Goal: Communication & Community: Answer question/provide support

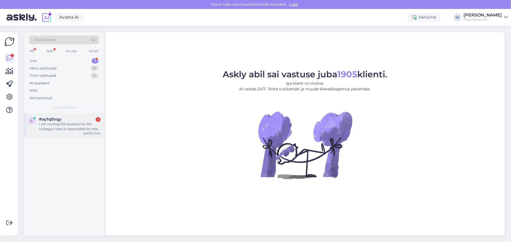
click at [69, 131] on div "I am routing this question to the colleague who is responsible for this topic. …" at bounding box center [70, 126] width 62 height 10
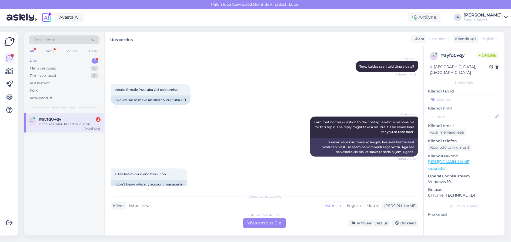
scroll to position [86, 0]
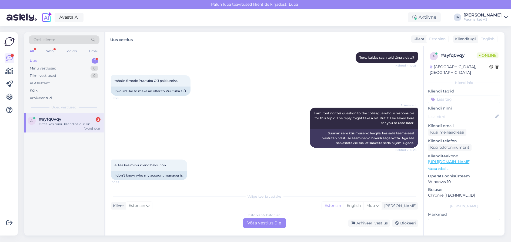
click at [267, 223] on div "Estonian to Estonian Võta vestlus üle" at bounding box center [264, 223] width 43 height 10
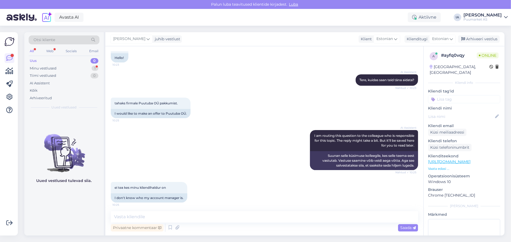
scroll to position [65, 0]
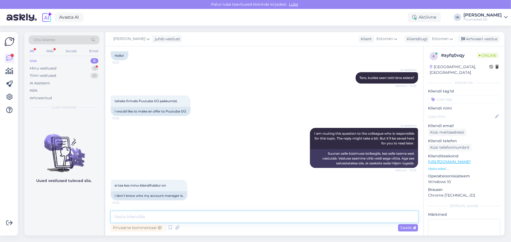
click at [155, 213] on textarea at bounding box center [264, 216] width 307 height 11
click at [167, 215] on textarea at bounding box center [264, 216] width 307 height 11
type textarea "A"
drag, startPoint x: 145, startPoint y: 84, endPoint x: 170, endPoint y: 87, distance: 25.5
click at [170, 95] on div "tahaks firmale Puutuba OÜ pakkumist. 10:25" at bounding box center [151, 100] width 80 height 11
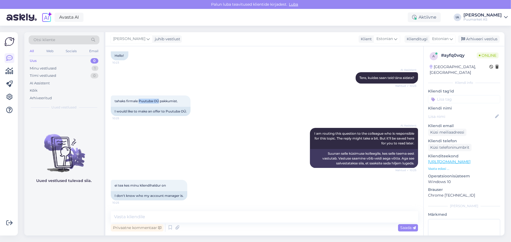
copy span "Puutuba OÜ"
click at [146, 218] on textarea at bounding box center [264, 216] width 307 height 11
type textarea "Vaatan, et teid ei olegi meie andmebaasis."
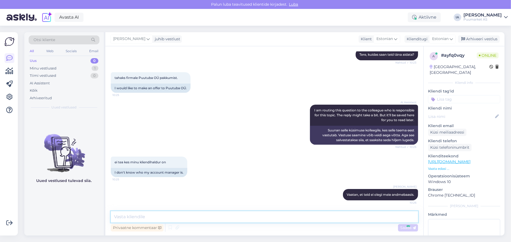
scroll to position [89, 0]
click at [187, 216] on textarea at bounding box center [264, 216] width 307 height 11
click at [193, 214] on textarea at bounding box center [264, 216] width 307 height 11
click at [172, 220] on textarea at bounding box center [264, 216] width 307 height 11
type textarea "Aga kui panete info siia kirja, siis [PERSON_NAME] soovi kliendihaldurile edasi…"
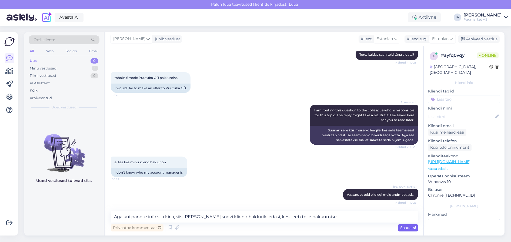
click at [406, 228] on span "Saada" at bounding box center [408, 227] width 16 height 5
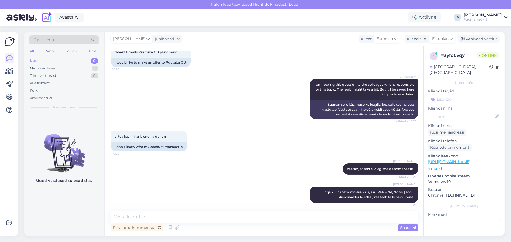
scroll to position [126, 0]
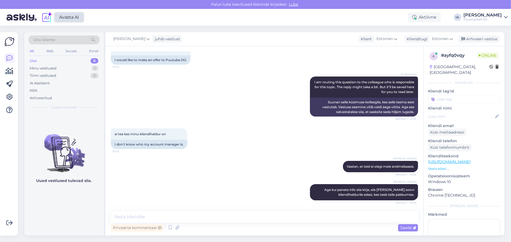
click at [70, 21] on link "Avasta AI" at bounding box center [69, 17] width 29 height 9
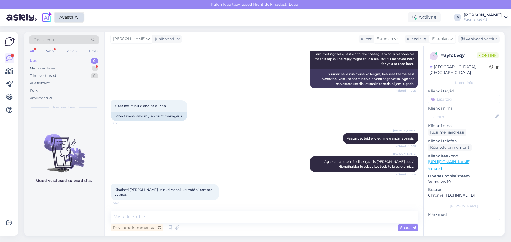
scroll to position [156, 0]
click at [165, 217] on textarea at bounding box center [264, 216] width 307 height 11
click at [43, 71] on div "Minu vestlused" at bounding box center [43, 68] width 27 height 5
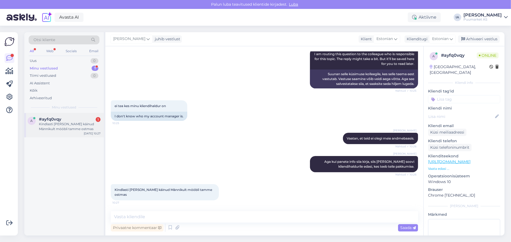
click at [52, 122] on div "a #ayfq0vqy 1 Kindlasti [PERSON_NAME] käinud Männikult mööbli tamme ostmas [DAT…" at bounding box center [63, 125] width 79 height 24
click at [146, 217] on textarea at bounding box center [264, 216] width 307 height 11
type textarea "Kuidas [PERSON_NAME] on? Ehk olete rakliendina."
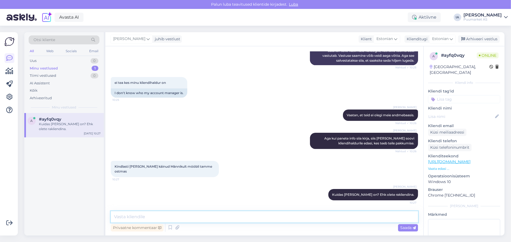
click at [236, 220] on textarea at bounding box center [264, 216] width 307 height 11
type textarea "Erakliendina, tahtsin kirjutada. :)"
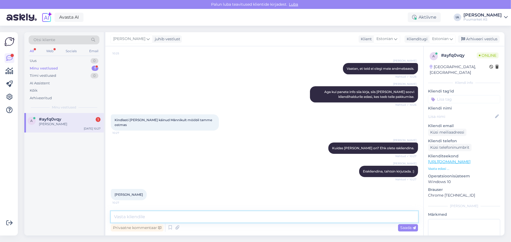
scroll to position [230, 0]
drag, startPoint x: 114, startPoint y: 193, endPoint x: 151, endPoint y: 191, distance: 37.4
click at [147, 191] on div "[PERSON_NAME] 10:27" at bounding box center [129, 194] width 36 height 11
copy div "[PERSON_NAME] 10:27"
click at [152, 216] on textarea at bounding box center [264, 216] width 307 height 11
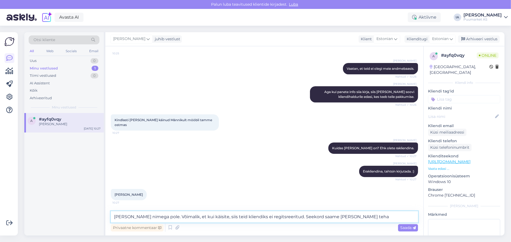
type textarea "[PERSON_NAME] nimega pole. Võimalik, et kui käisite, siis teid kliendiks ei reg…"
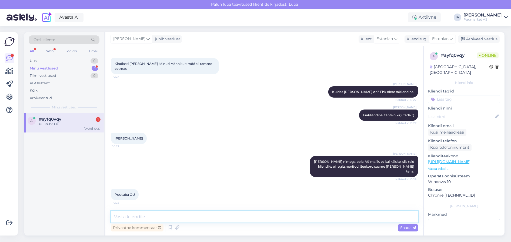
scroll to position [291, 0]
click at [58, 126] on div "Puutuba OÜ" at bounding box center [70, 123] width 62 height 5
click at [164, 216] on textarea at bounding box center [264, 216] width 307 height 11
click at [160, 213] on textarea at bounding box center [264, 216] width 307 height 11
type textarea "Aga millele te pakkumist soovite?"
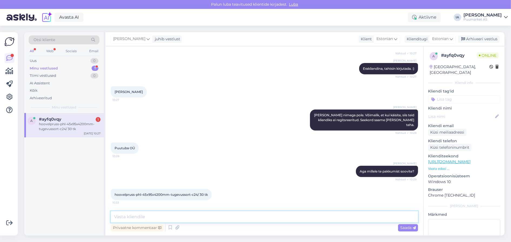
scroll to position [346, 0]
click at [139, 218] on textarea at bounding box center [264, 216] width 307 height 11
type textarea "Aitäh, saadame teile siis peatselt pakkumise."
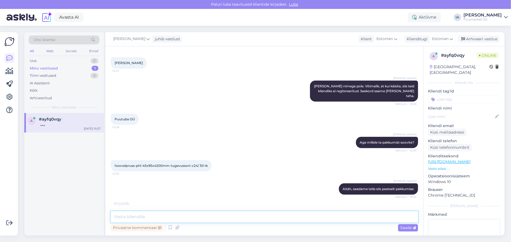
scroll to position [376, 0]
drag, startPoint x: 114, startPoint y: 158, endPoint x: 138, endPoint y: 163, distance: 24.4
click at [138, 163] on div "hoovelpruss-phl-45x95x4200mm-tugevussort-c24/ 30 tk 10:33" at bounding box center [161, 165] width 101 height 11
copy span "hoovelpruss-phl-45x95x4200mm-tugevussort-c24/ 30 tk"
click at [158, 215] on textarea at bounding box center [264, 216] width 307 height 11
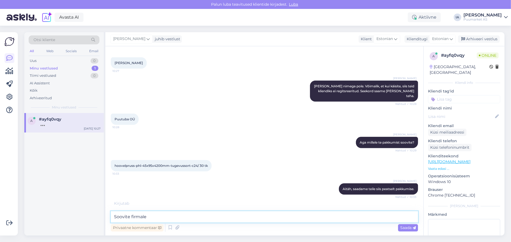
type textarea "Soovite firmale?"
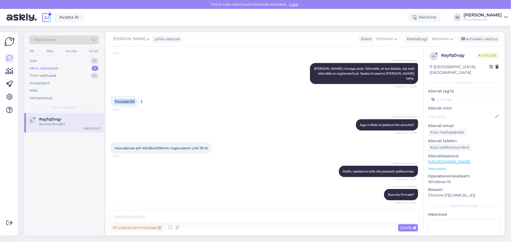
drag, startPoint x: 114, startPoint y: 90, endPoint x: 143, endPoint y: 91, distance: 28.1
click at [139, 96] on div "Puutuba OÜ 10:28" at bounding box center [125, 101] width 28 height 11
copy span "Puutuba OÜ"
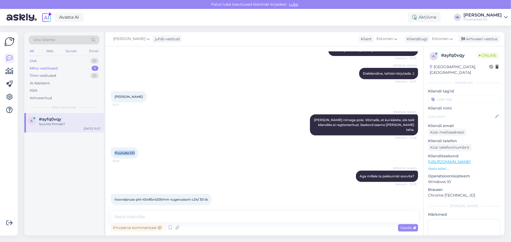
scroll to position [286, 0]
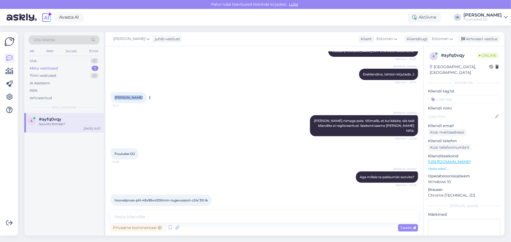
drag, startPoint x: 117, startPoint y: 137, endPoint x: 146, endPoint y: 136, distance: 28.9
click at [146, 103] on div "[PERSON_NAME] 10:27" at bounding box center [129, 97] width 36 height 11
copy span "[PERSON_NAME]"
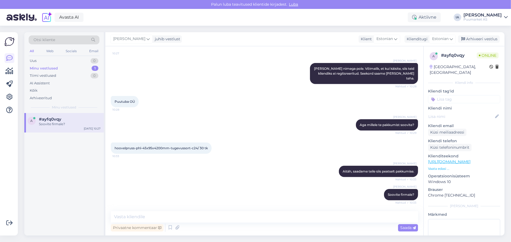
scroll to position [395, 0]
click at [171, 220] on textarea at bounding box center [264, 216] width 307 height 11
type textarea "Ja kuidas on meiliaadress?"
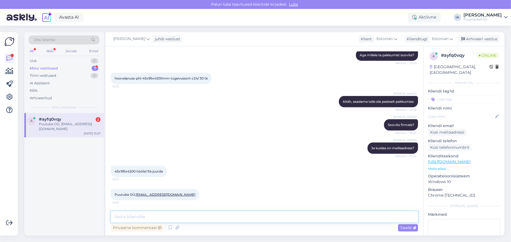
scroll to position [468, 0]
click at [153, 217] on textarea at bounding box center [264, 216] width 307 height 11
type textarea "Aitäh. Paneme varsti [PERSON_NAME]."
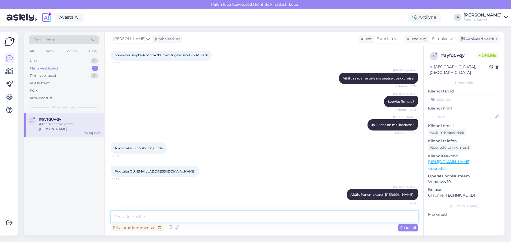
scroll to position [492, 0]
drag, startPoint x: 116, startPoint y: 144, endPoint x: 147, endPoint y: 141, distance: 31.5
click at [155, 146] on span "45x195x4200 höölel 1tk juurde" at bounding box center [138, 148] width 48 height 4
drag, startPoint x: 115, startPoint y: 145, endPoint x: 161, endPoint y: 144, distance: 45.9
click at [161, 146] on span "45x195x4200 höölel 1tk juurde" at bounding box center [138, 148] width 48 height 4
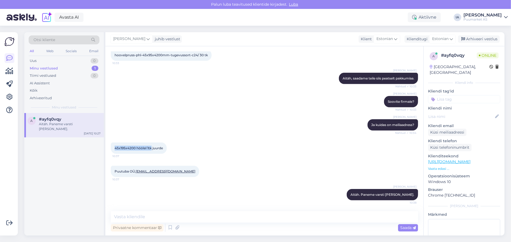
copy span "45x195x4200 höölel 1tk"
click at [206, 215] on textarea at bounding box center [264, 216] width 307 height 11
drag, startPoint x: 142, startPoint y: 169, endPoint x: 183, endPoint y: 171, distance: 41.1
click at [183, 171] on span "Puutuba OÜ, [EMAIL_ADDRESS][DOMAIN_NAME]" at bounding box center [154, 171] width 81 height 4
drag, startPoint x: 186, startPoint y: 169, endPoint x: 142, endPoint y: 168, distance: 44.0
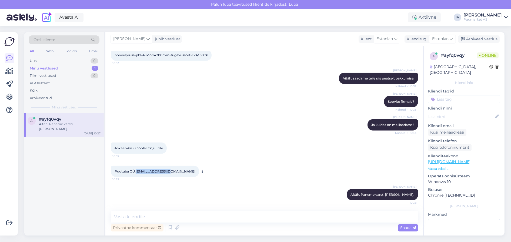
click at [142, 168] on div "Puutuba OÜ, [EMAIL_ADDRESS][DOMAIN_NAME] 10:37" at bounding box center [155, 171] width 88 height 11
copy link "[EMAIL_ADDRESS][DOMAIN_NAME]"
click at [483, 40] on div "Arhiveeri vestlus" at bounding box center [479, 38] width 42 height 7
